Goal: Task Accomplishment & Management: Manage account settings

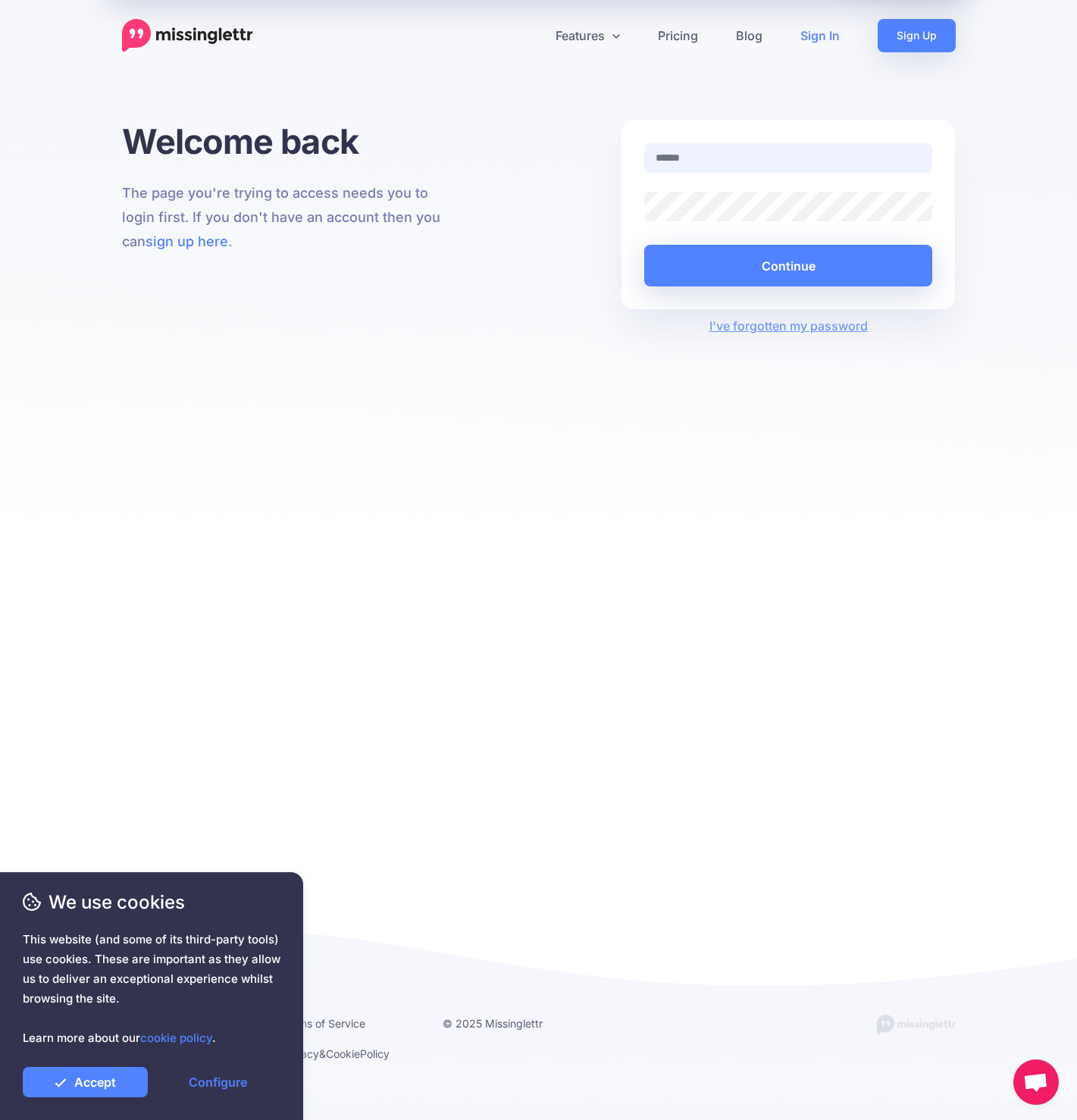
type input "**********"
click at [753, 264] on button "Continue" at bounding box center [788, 265] width 289 height 42
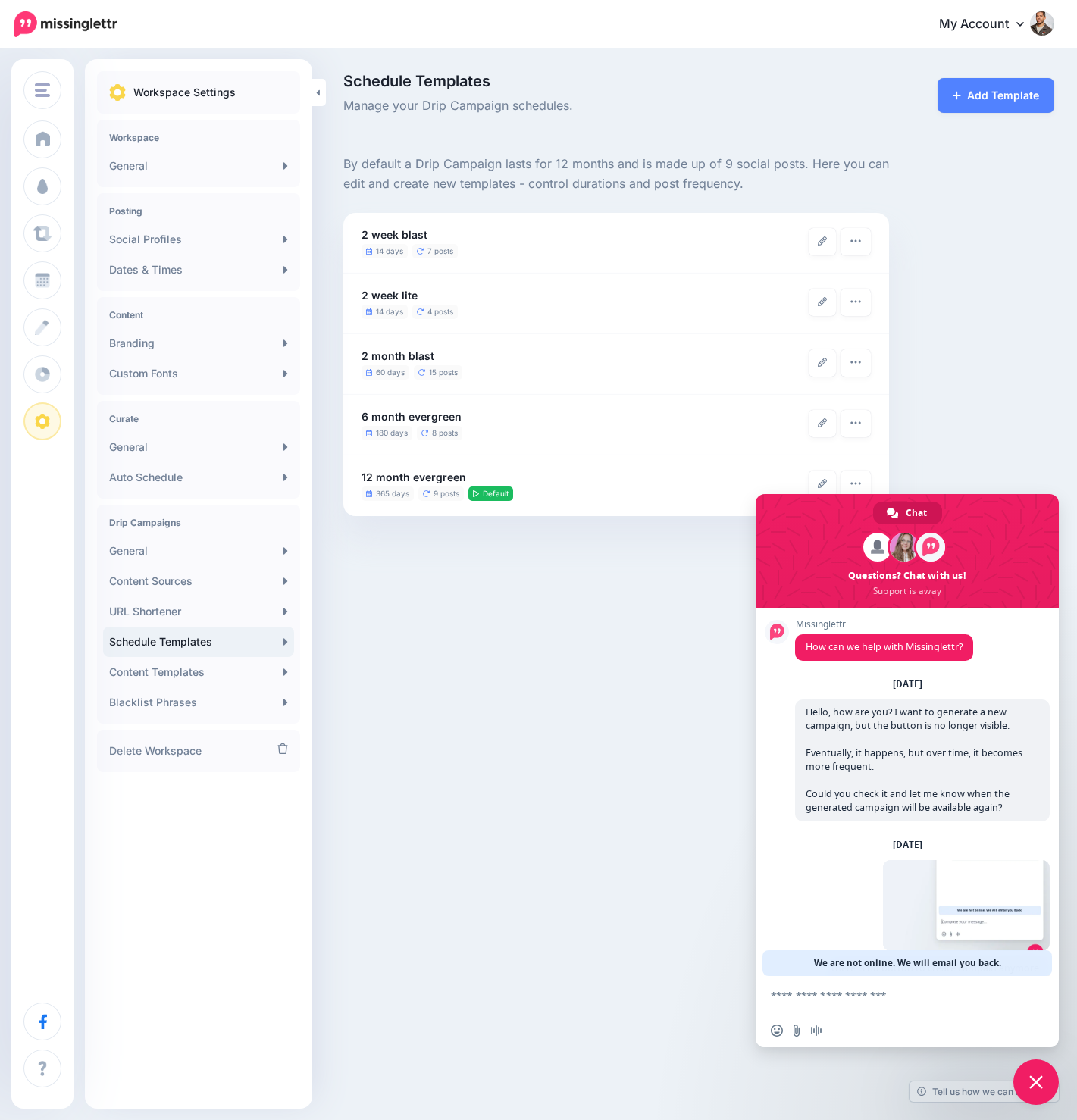
scroll to position [50, 0]
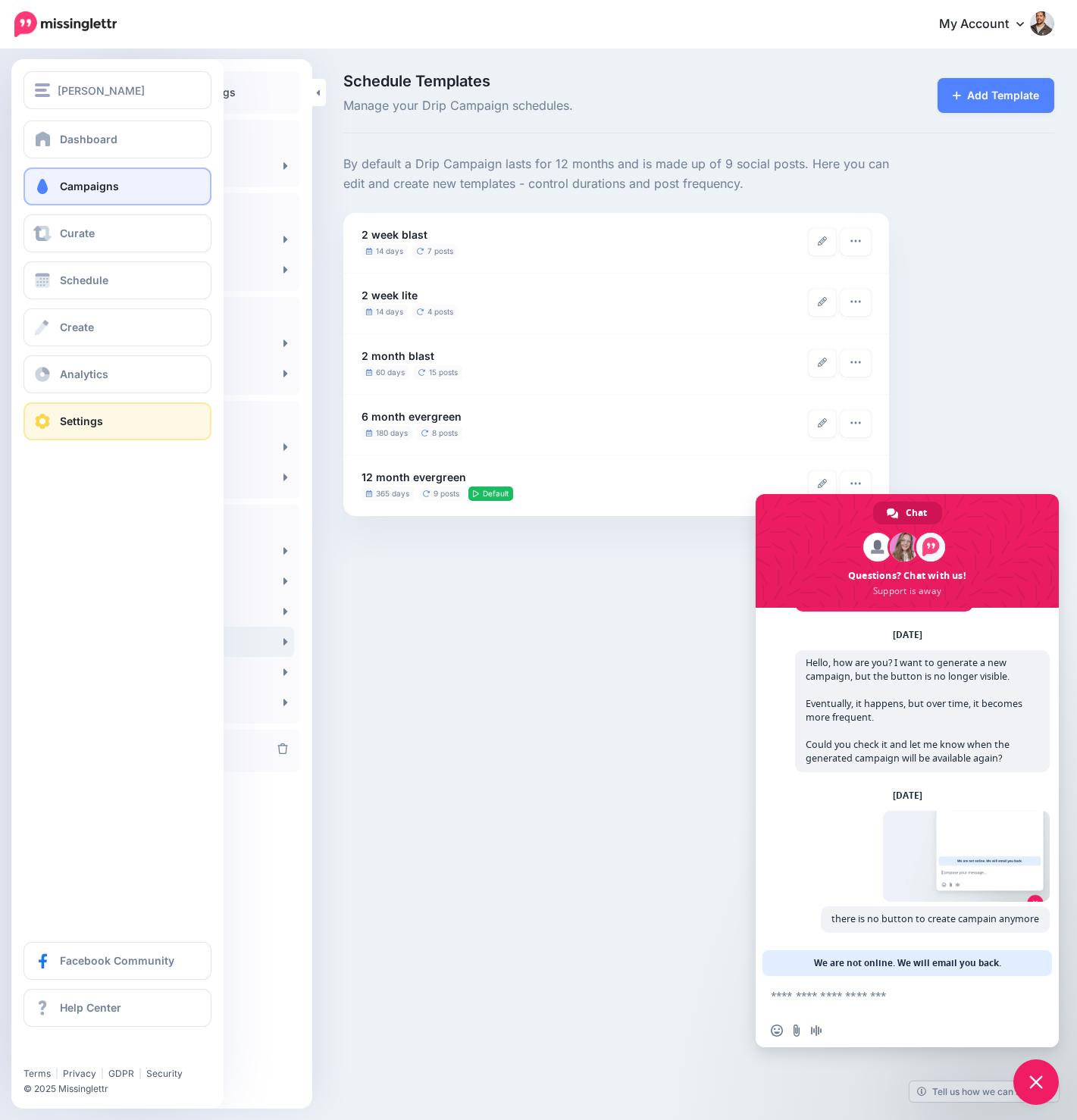
click at [83, 197] on link "Campaigns" at bounding box center [117, 186] width 188 height 38
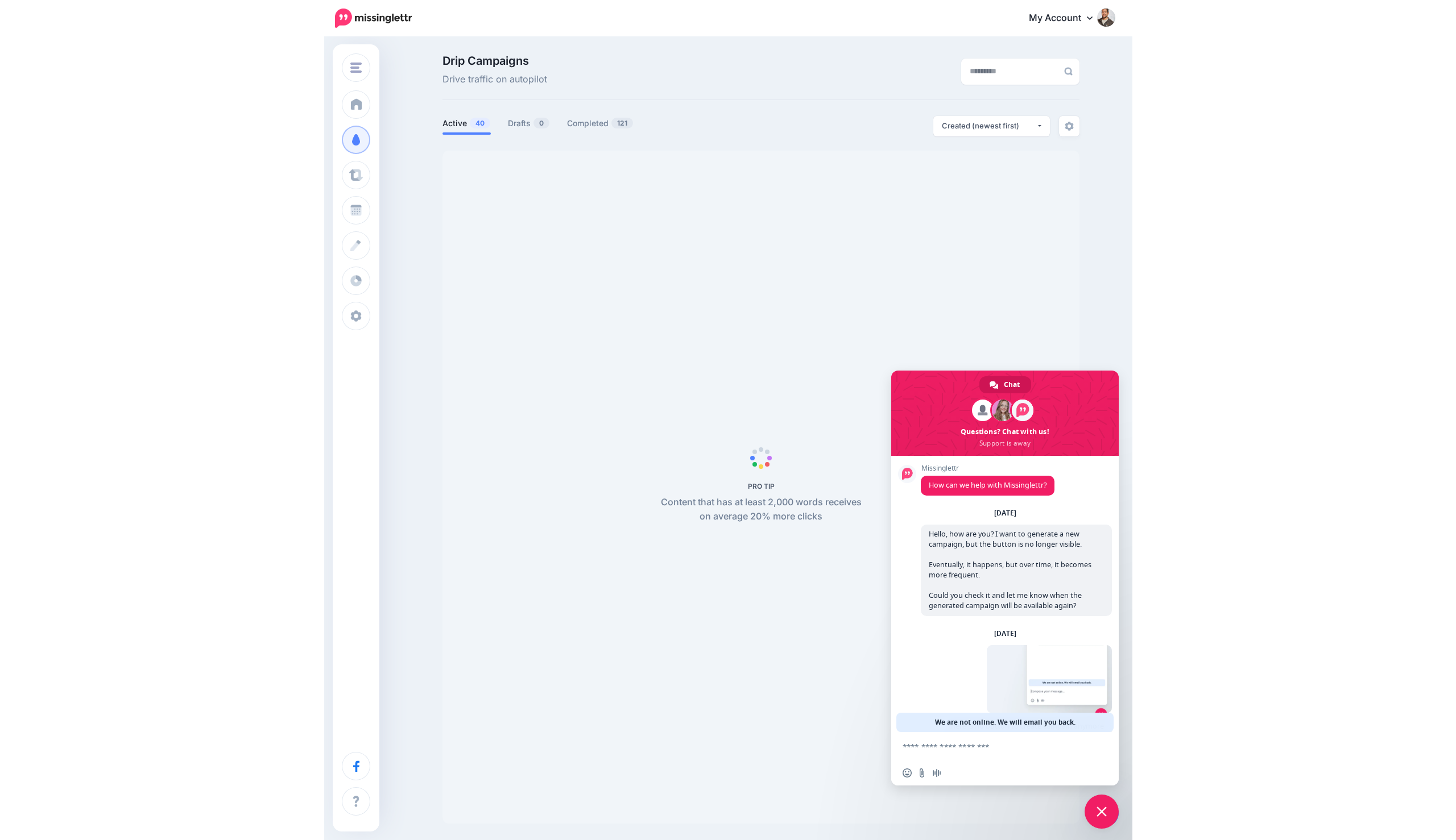
scroll to position [37, 0]
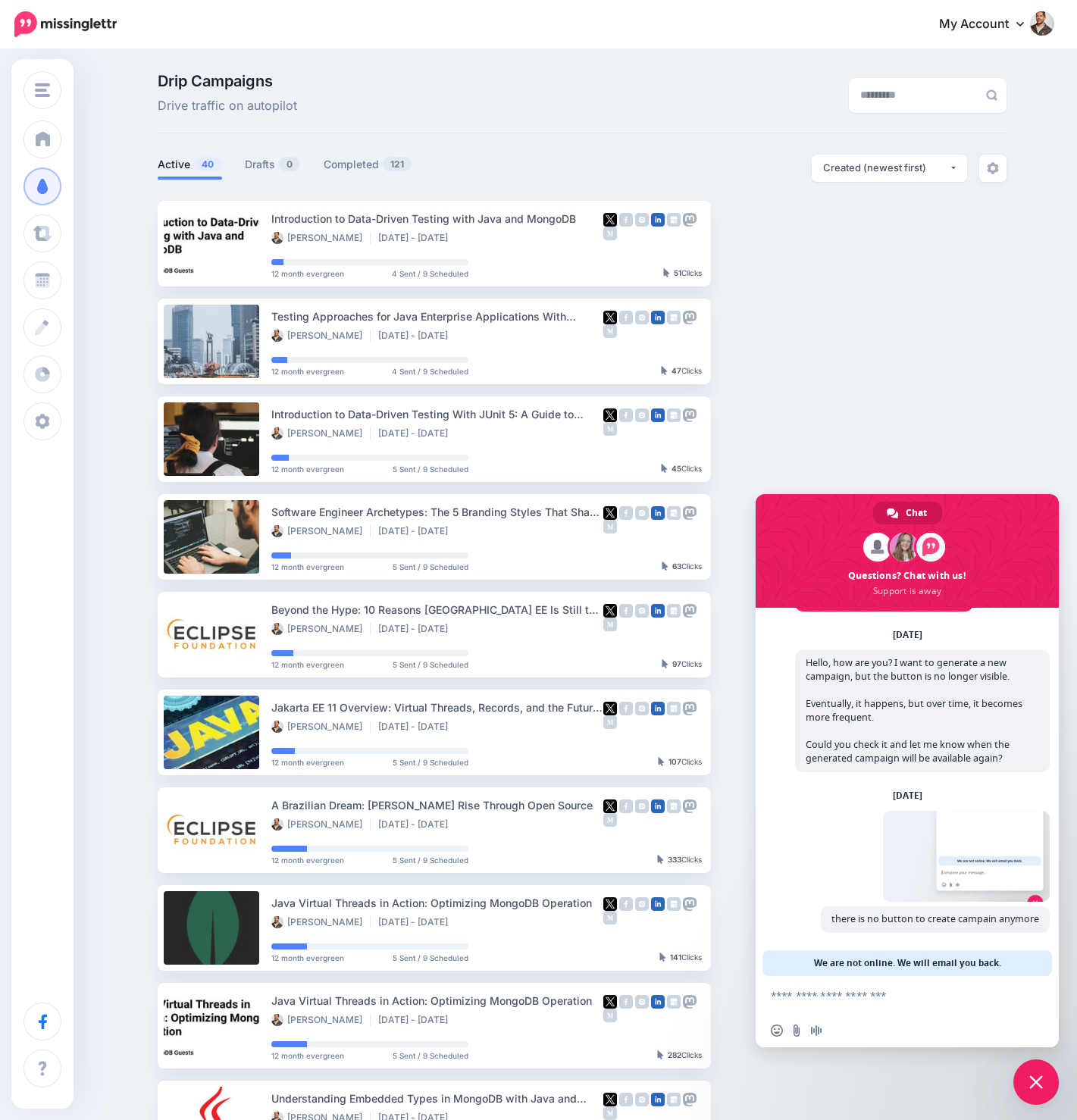
click at [1035, 1074] on span "Close chat" at bounding box center [1036, 1082] width 46 height 46
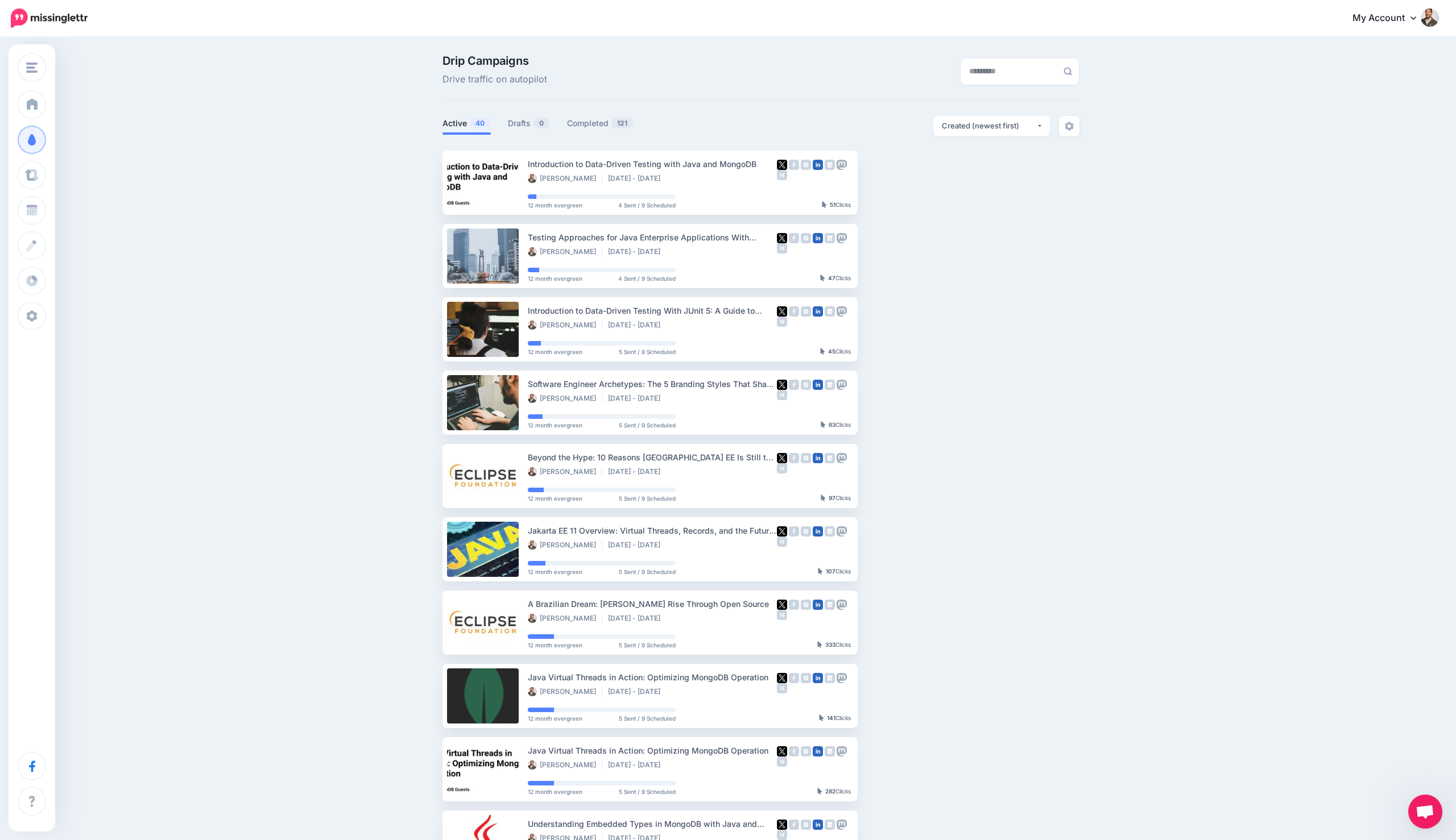
click at [807, 809] on span "Open chat" at bounding box center [1425, 812] width 19 height 16
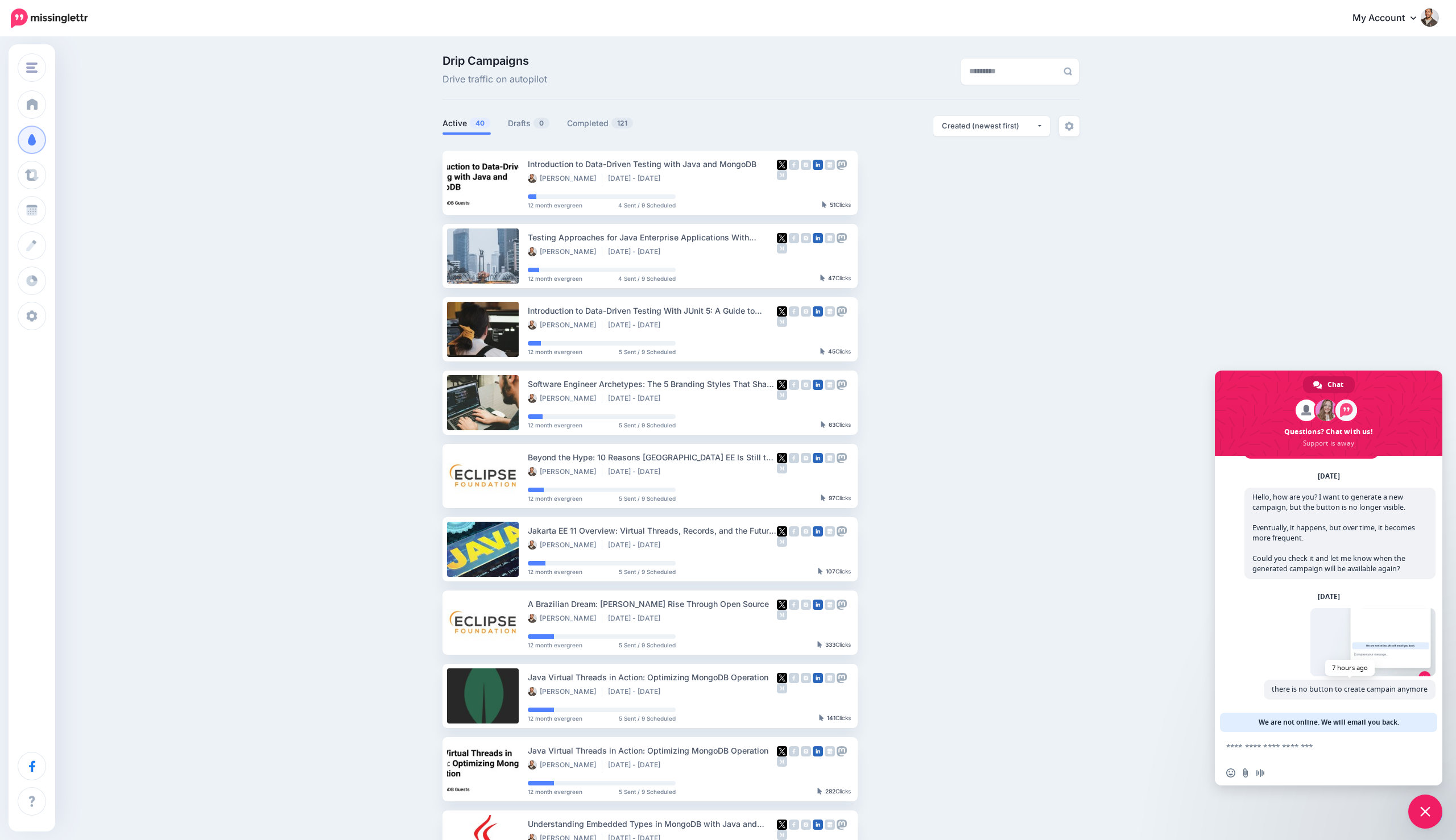
scroll to position [0, 0]
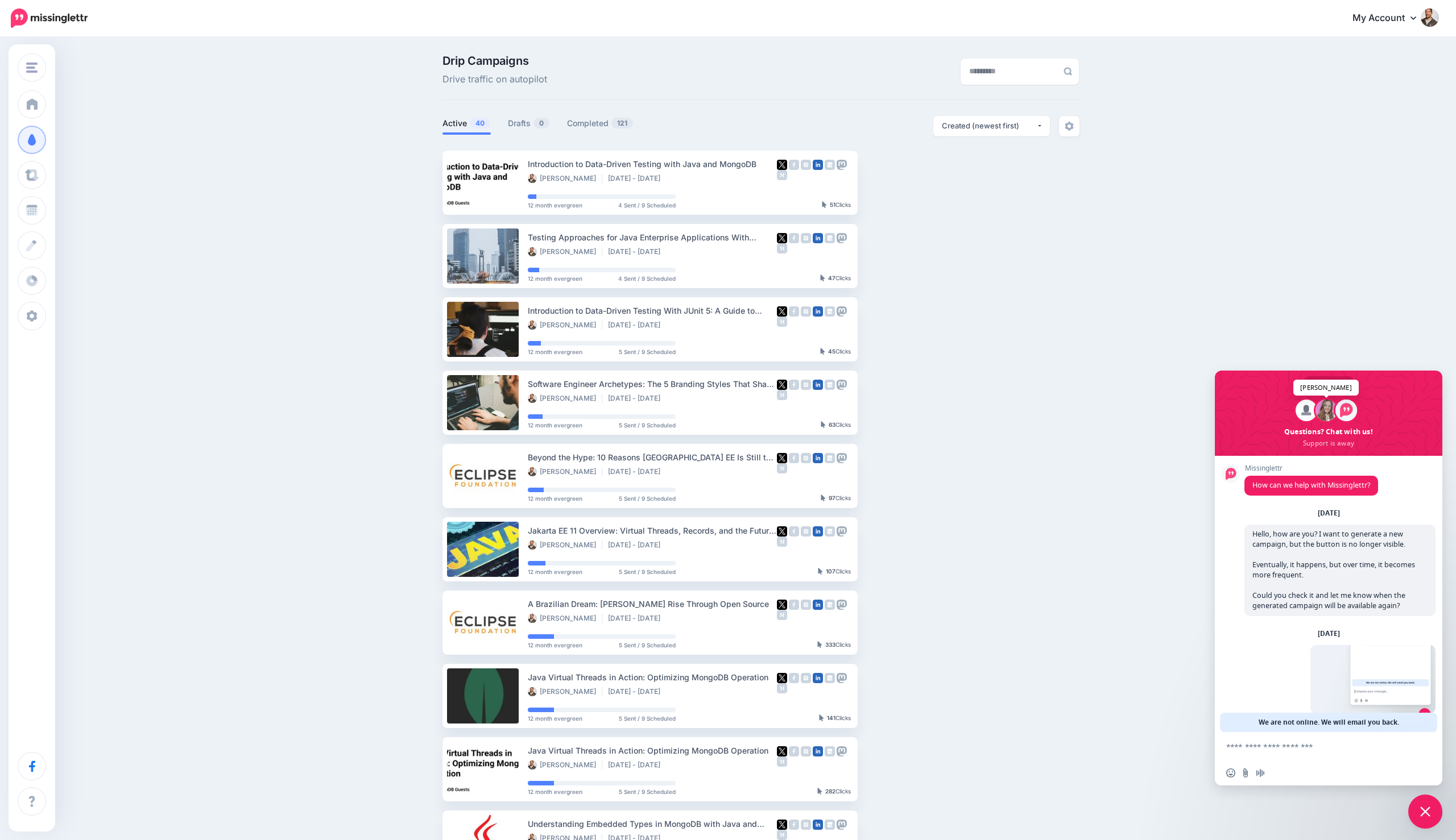
click at [807, 403] on span at bounding box center [1326, 410] width 22 height 22
click at [807, 445] on span at bounding box center [1328, 413] width 227 height 86
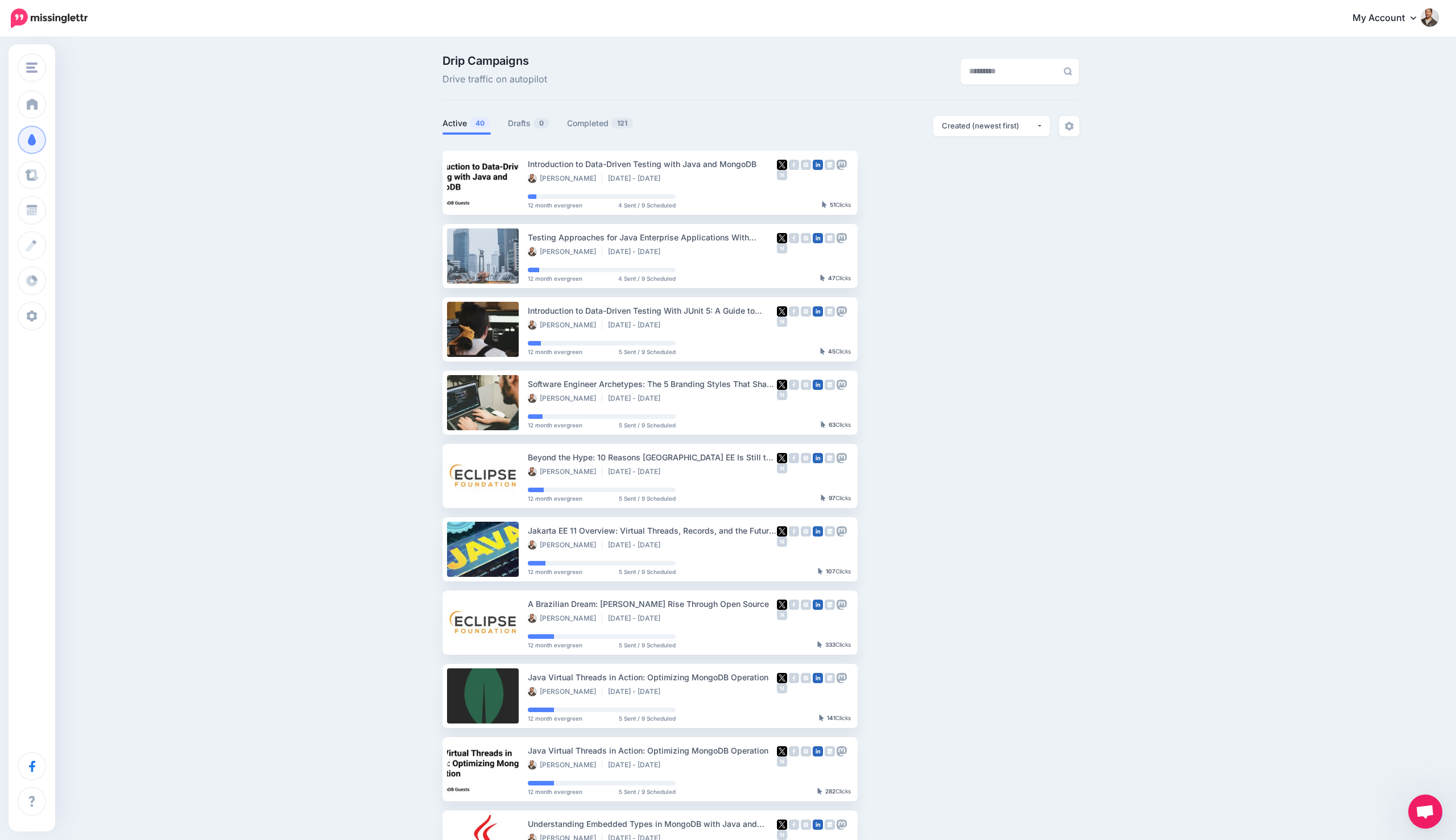
click at [807, 802] on span "Open chat" at bounding box center [1425, 812] width 34 height 34
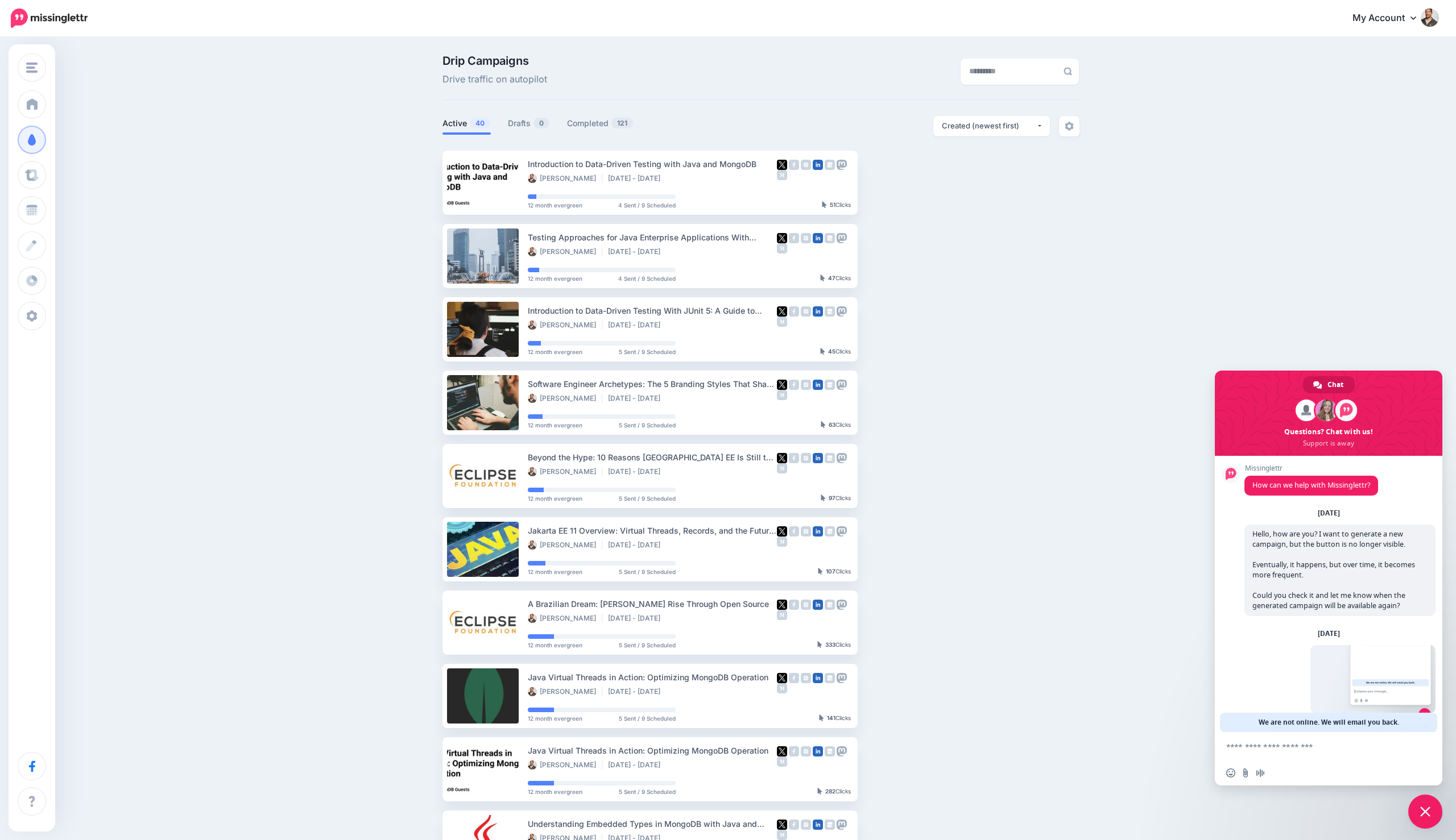
click at [807, 512] on div "Sunday, 7 September" at bounding box center [1329, 513] width 214 height 7
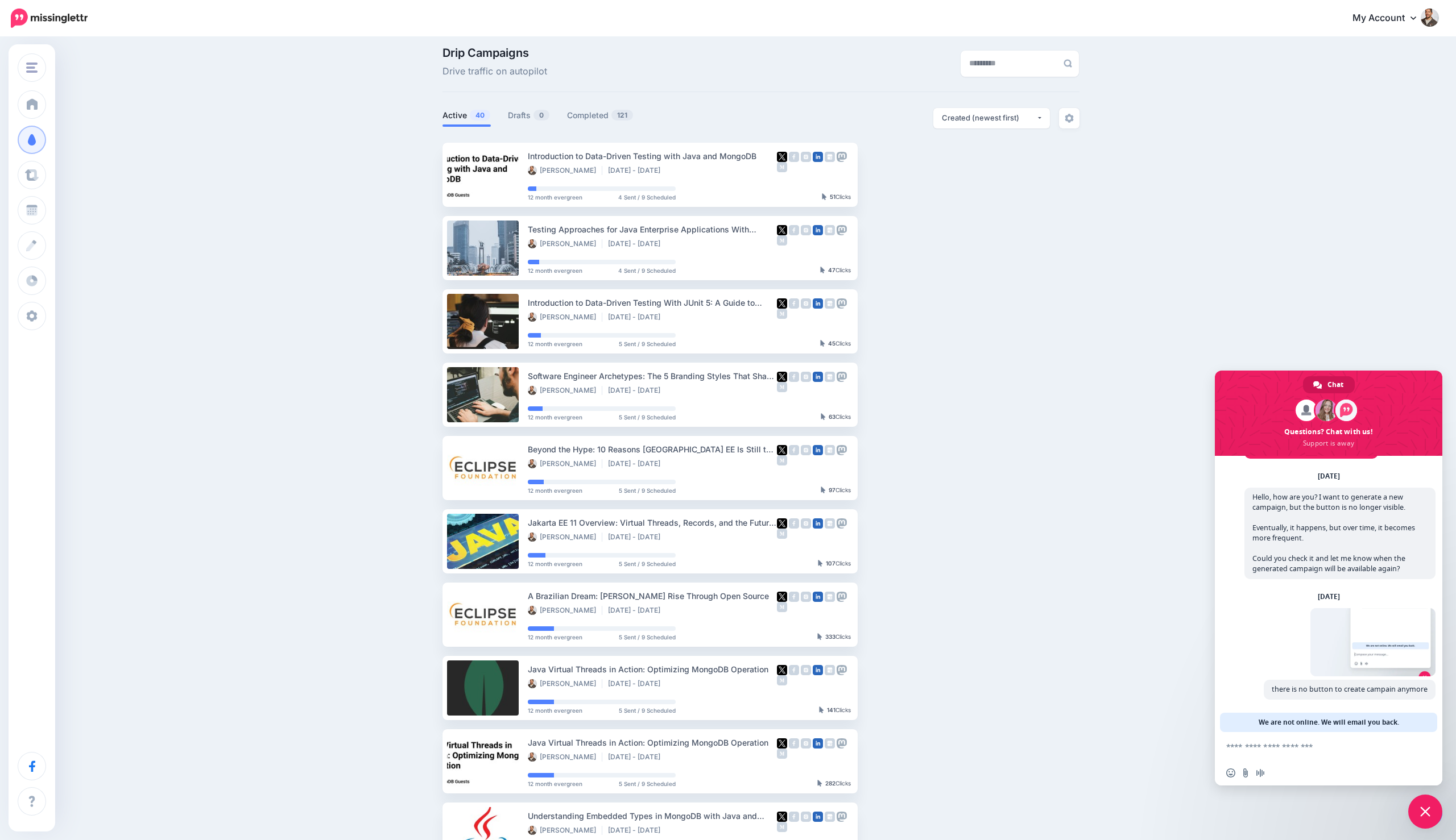
scroll to position [12, 0]
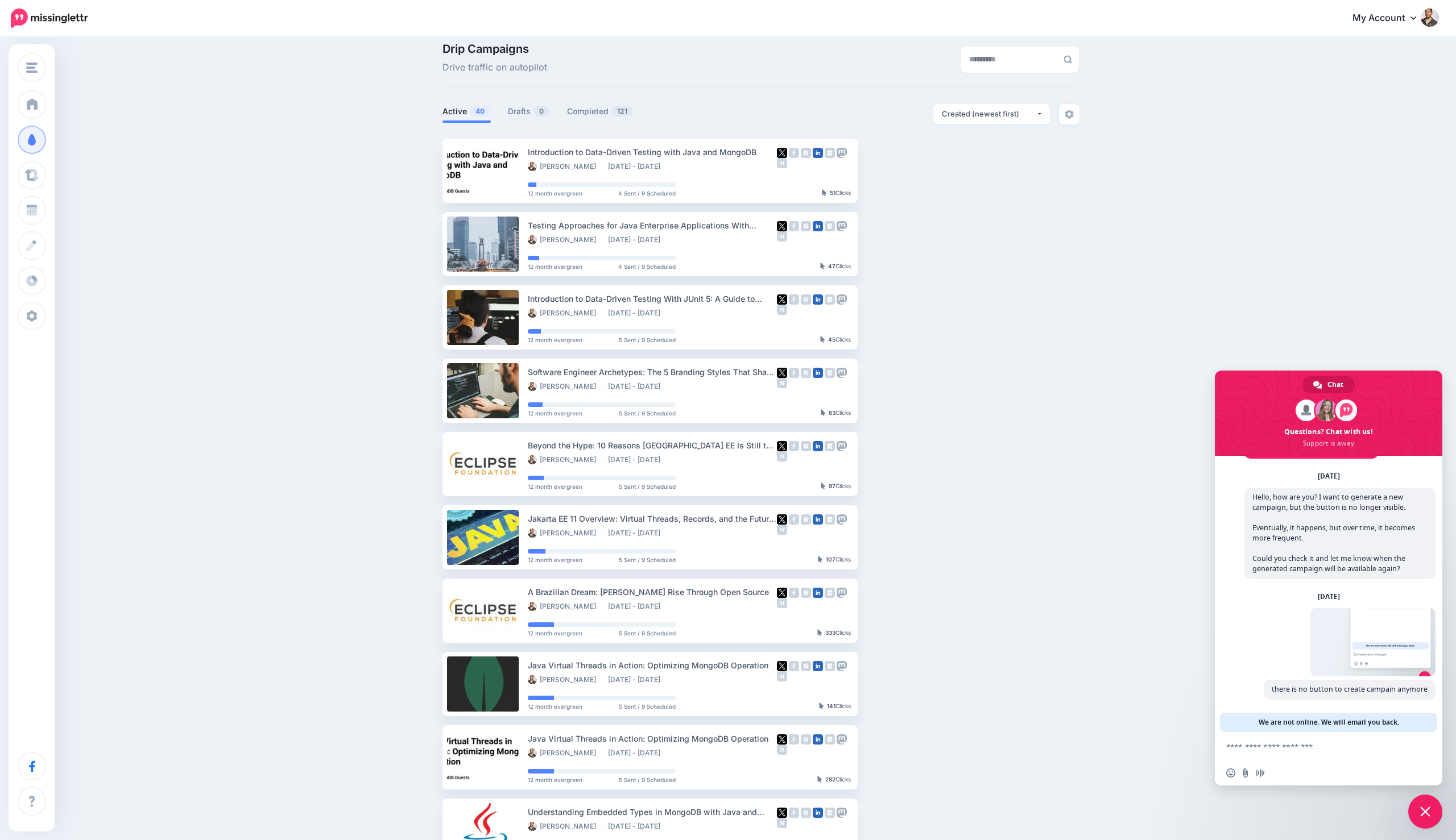
click at [807, 804] on span "Close chat" at bounding box center [1425, 812] width 34 height 34
